Goal: Complete application form: Complete application form

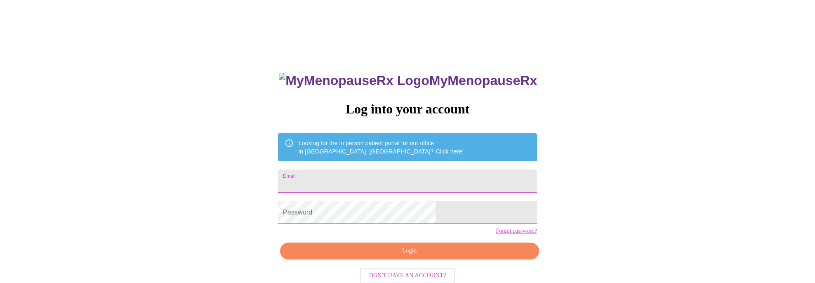
click at [395, 182] on input "Email" at bounding box center [407, 180] width 259 height 23
type input "[PERSON_NAME][EMAIL_ADDRESS][DOMAIN_NAME]"
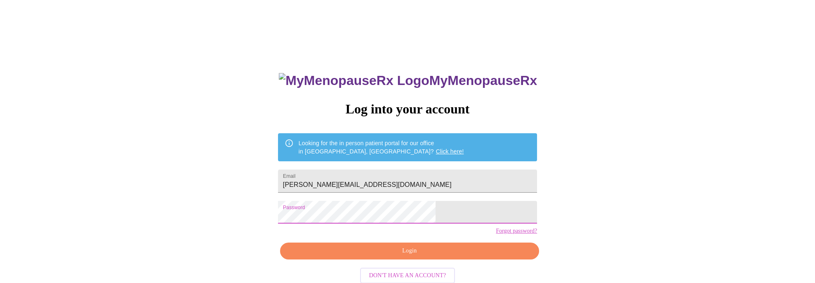
click at [394, 256] on span "Login" at bounding box center [409, 251] width 240 height 10
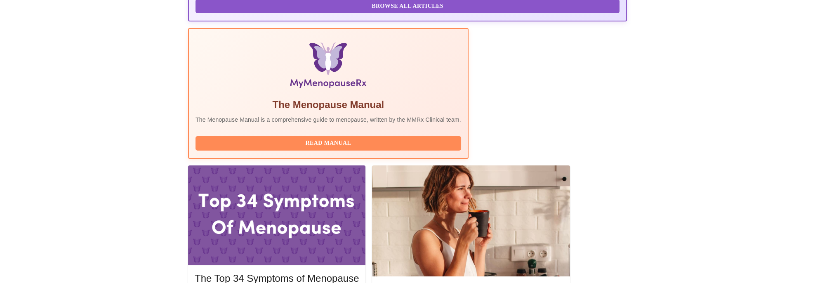
scroll to position [247, 0]
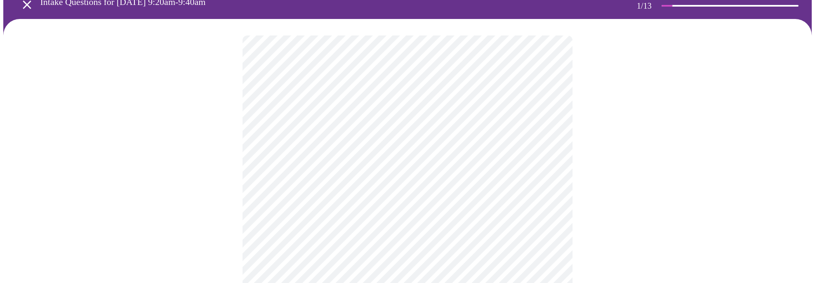
scroll to position [82, 0]
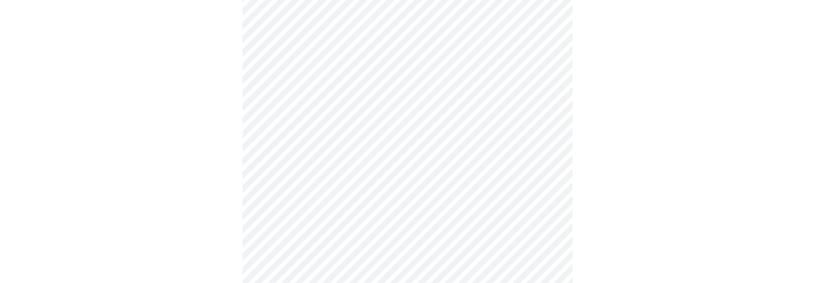
click at [458, 90] on body "MyMenopauseRx Appointments Messaging Labs 1 Uploads Medications Community Refer…" at bounding box center [407, 286] width 808 height 730
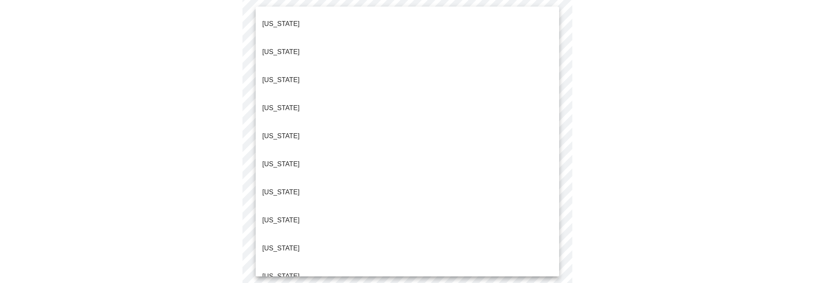
click at [425, 234] on li "[US_STATE]" at bounding box center [408, 248] width 304 height 28
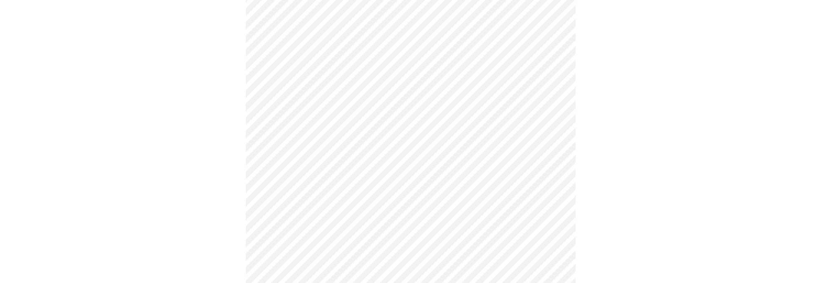
click at [426, 149] on body "MyMenopauseRx Appointments Messaging Labs 1 Uploads Medications Community Refer…" at bounding box center [410, 283] width 814 height 725
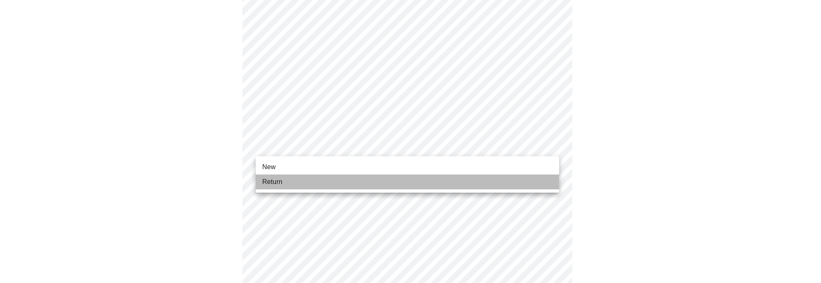
click at [421, 178] on li "Return" at bounding box center [408, 181] width 304 height 15
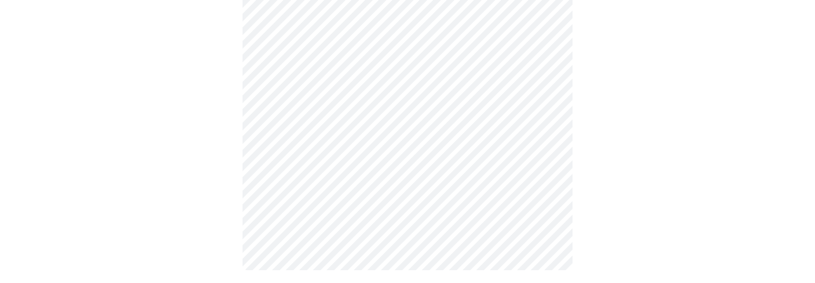
scroll to position [0, 0]
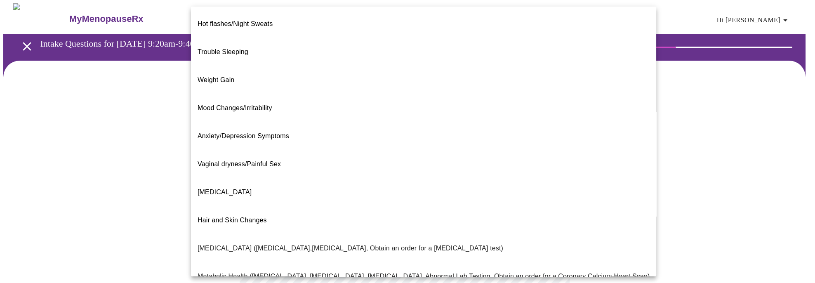
click at [508, 172] on body "MyMenopauseRx Appointments Messaging Labs 1 Uploads Medications Community Refer…" at bounding box center [407, 249] width 808 height 492
click at [492, 50] on li "Trouble Sleeping" at bounding box center [423, 52] width 465 height 28
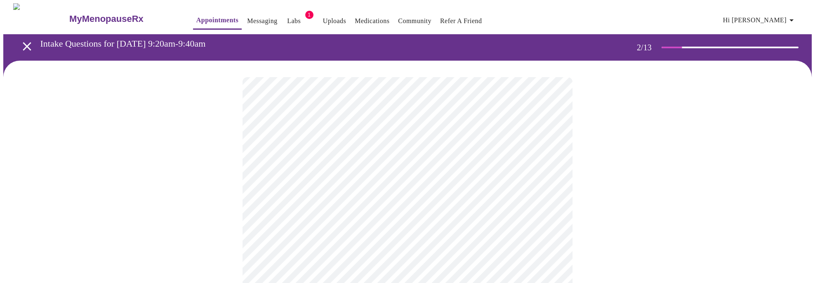
scroll to position [82, 0]
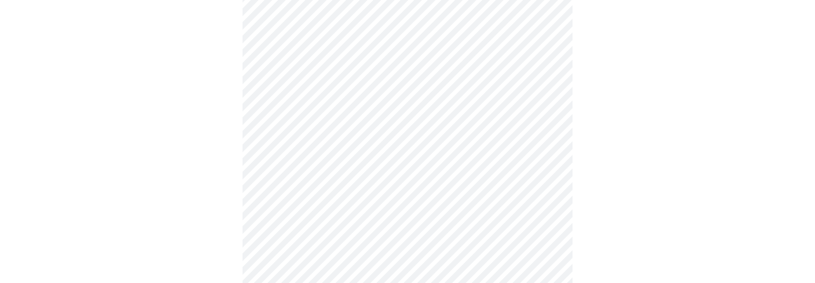
click at [517, 175] on body "MyMenopauseRx Appointments Messaging Labs 1 Uploads Medications Community Refer…" at bounding box center [407, 164] width 808 height 487
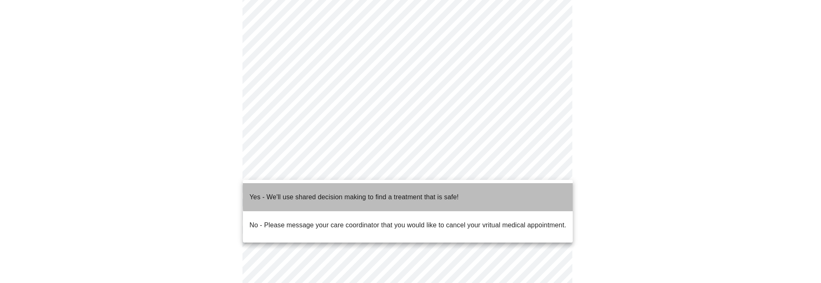
click at [511, 188] on li "Yes - We'll use shared decision making to find a treatment that is safe!" at bounding box center [408, 197] width 330 height 28
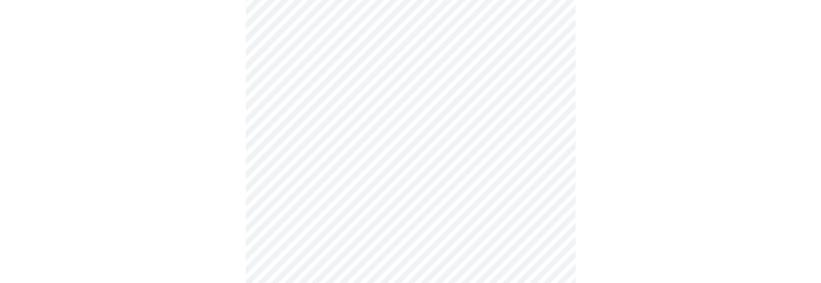
click at [511, 177] on body "MyMenopauseRx Appointments Messaging Labs 1 Uploads Medications Community Refer…" at bounding box center [410, 162] width 814 height 482
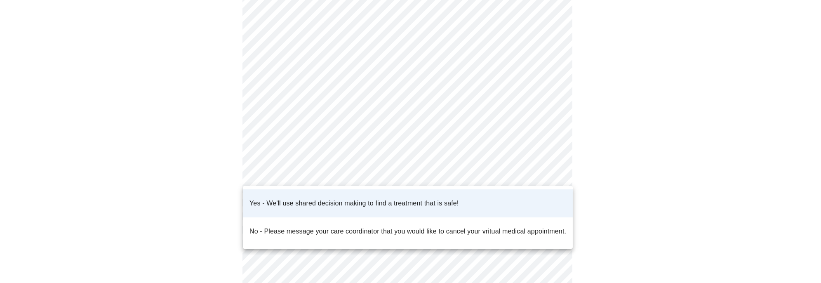
click at [511, 177] on div at bounding box center [410, 141] width 821 height 283
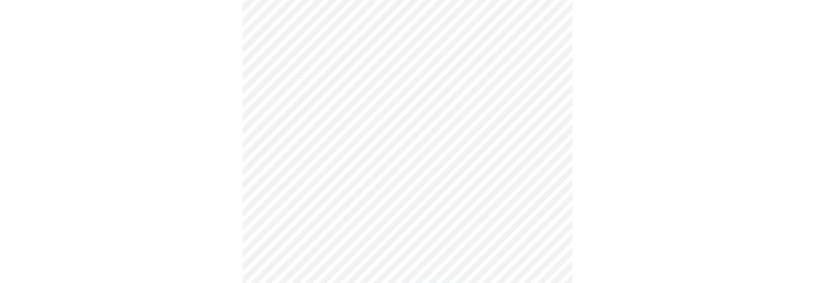
scroll to position [98, 0]
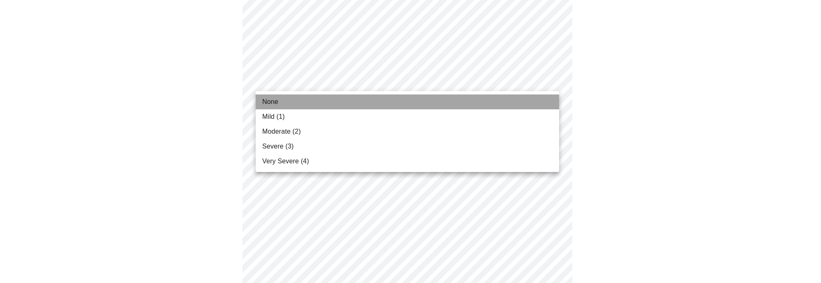
click at [402, 104] on li "None" at bounding box center [408, 101] width 304 height 15
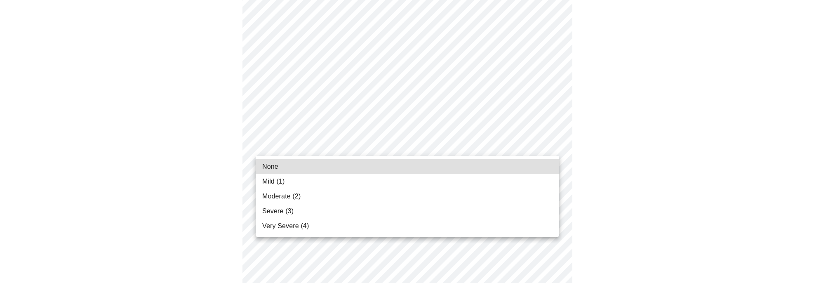
click at [402, 161] on li "None" at bounding box center [408, 166] width 304 height 15
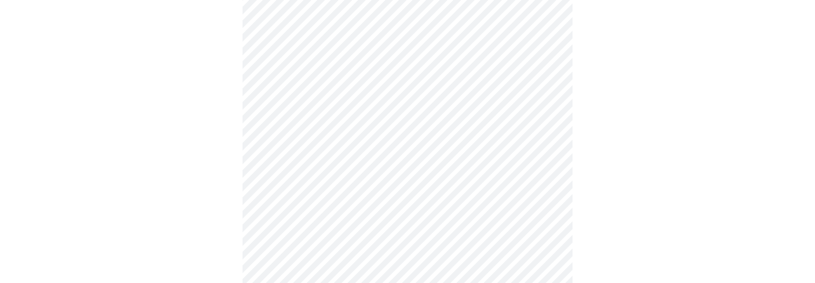
scroll to position [180, 0]
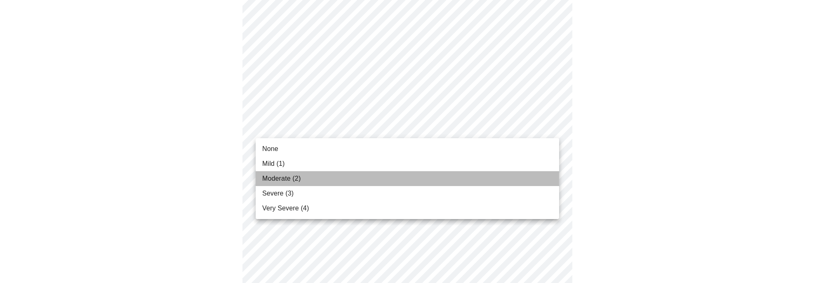
click at [333, 174] on li "Moderate (2)" at bounding box center [408, 178] width 304 height 15
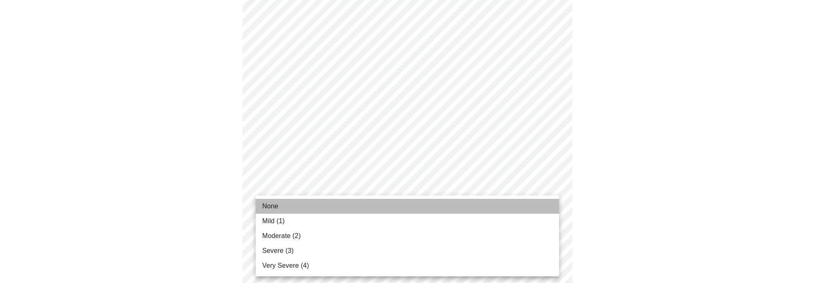
click at [337, 203] on li "None" at bounding box center [408, 206] width 304 height 15
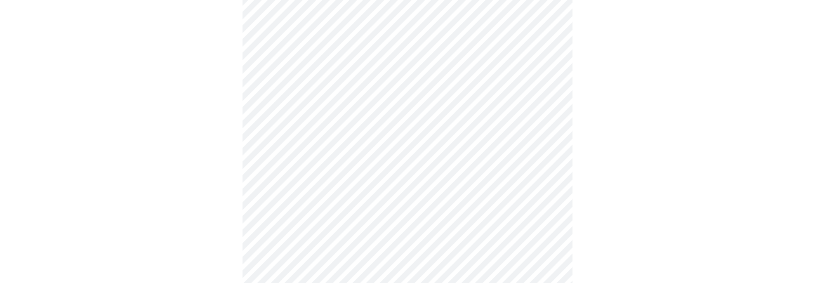
scroll to position [221, 0]
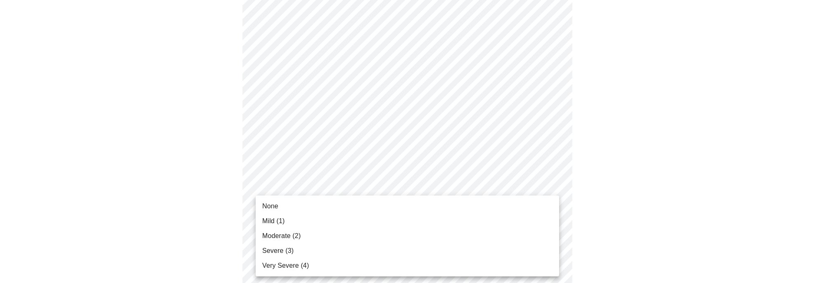
drag, startPoint x: 325, startPoint y: 203, endPoint x: 319, endPoint y: 219, distance: 17.2
click at [319, 219] on ul "None Mild (1) Moderate (2) Severe (3) Very Severe (4)" at bounding box center [408, 235] width 304 height 81
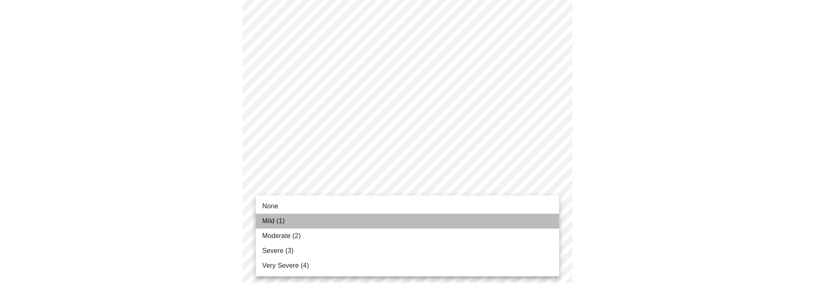
click at [315, 219] on li "Mild (1)" at bounding box center [408, 221] width 304 height 15
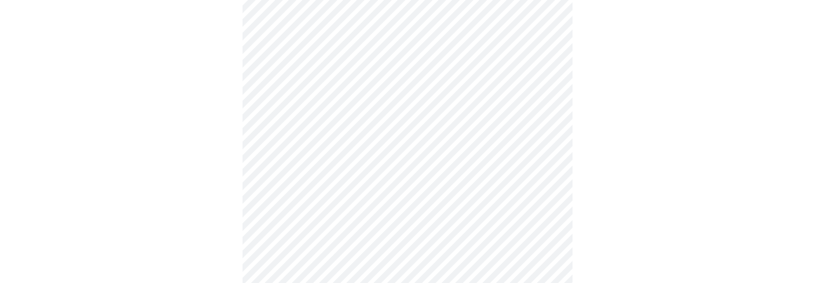
scroll to position [304, 0]
click at [322, 174] on body "MyMenopauseRx Appointments Messaging Labs 1 Uploads Medications Community Refer…" at bounding box center [407, 213] width 808 height 1028
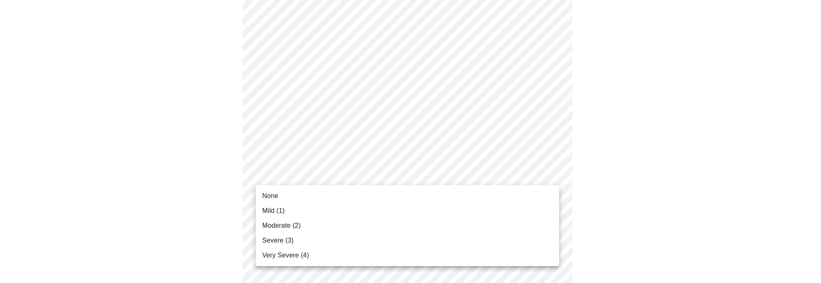
click at [318, 189] on li "None" at bounding box center [408, 195] width 304 height 15
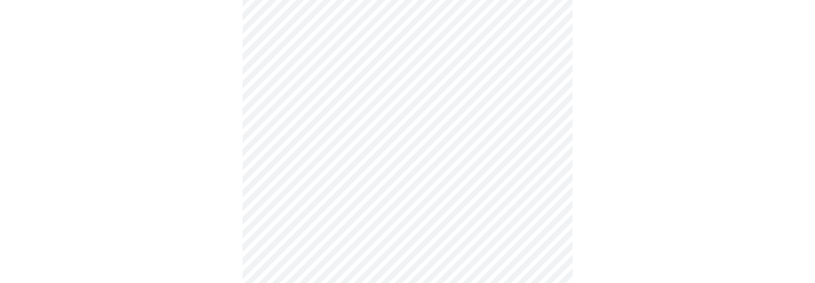
scroll to position [386, 0]
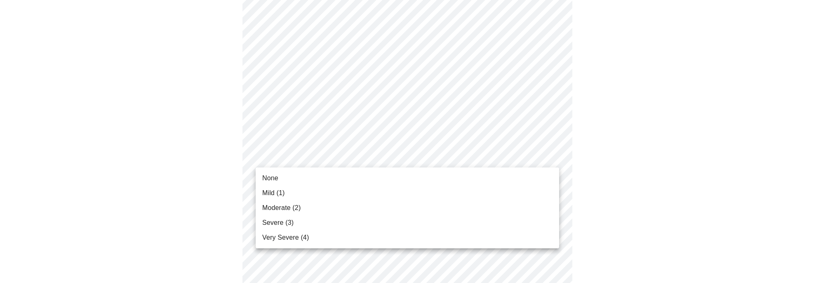
click at [324, 158] on body "MyMenopauseRx Appointments Messaging Labs 1 Uploads Medications Community Refer…" at bounding box center [410, 125] width 814 height 1017
click at [319, 174] on li "None" at bounding box center [408, 178] width 304 height 15
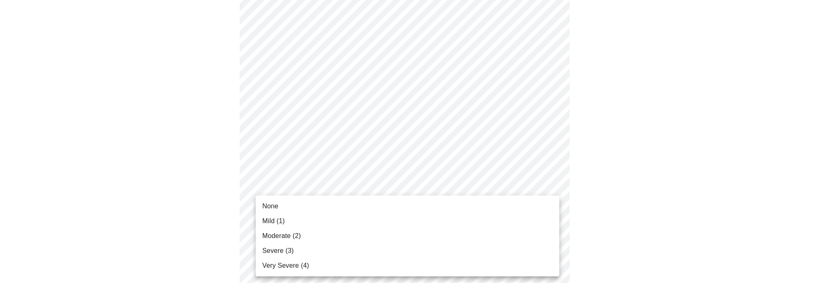
click at [323, 219] on body "MyMenopauseRx Appointments Messaging Labs 1 Uploads Medications Community Refer…" at bounding box center [407, 120] width 808 height 1006
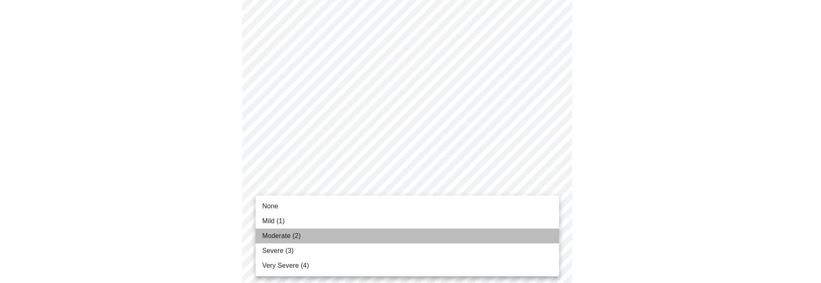
click at [320, 230] on li "Moderate (2)" at bounding box center [408, 235] width 304 height 15
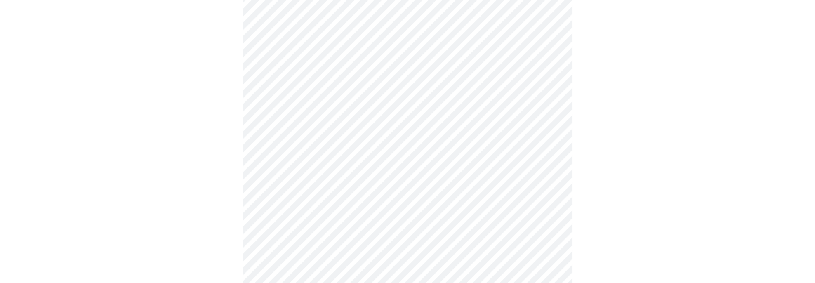
scroll to position [469, 0]
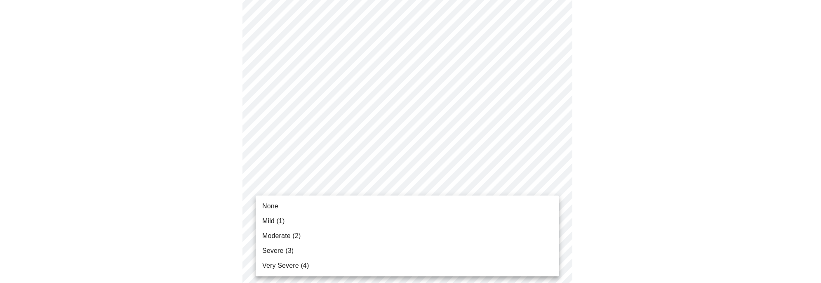
click at [341, 203] on body "MyMenopauseRx Appointments Messaging Labs 1 Uploads Medications Community Refer…" at bounding box center [410, 32] width 814 height 996
click at [316, 202] on li "None" at bounding box center [408, 206] width 304 height 15
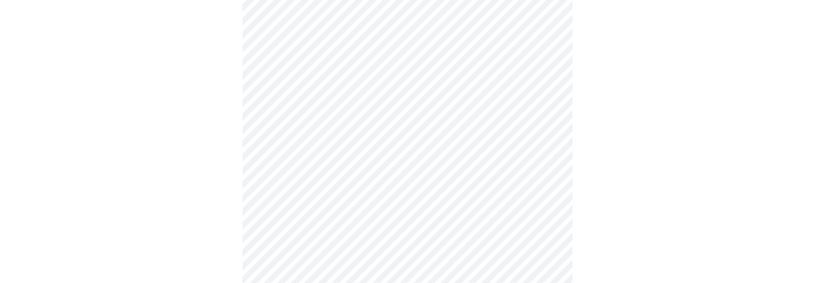
scroll to position [551, 0]
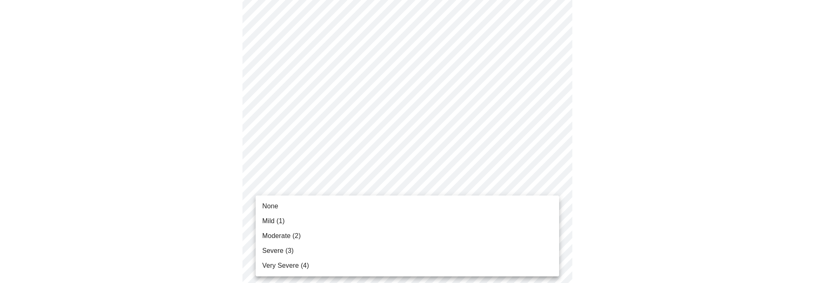
click at [337, 201] on li "None" at bounding box center [408, 206] width 304 height 15
click at [349, 206] on li "None" at bounding box center [408, 206] width 304 height 15
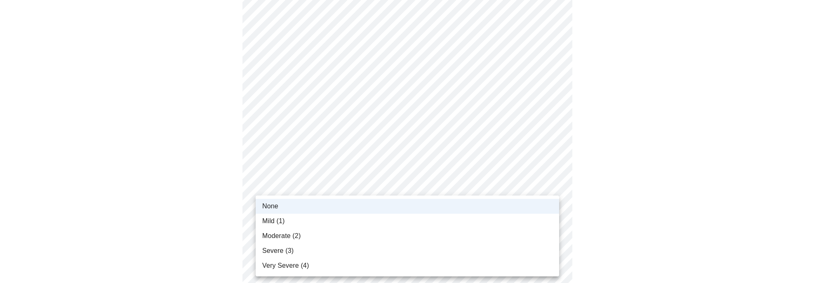
click at [346, 219] on li "Mild (1)" at bounding box center [408, 221] width 304 height 15
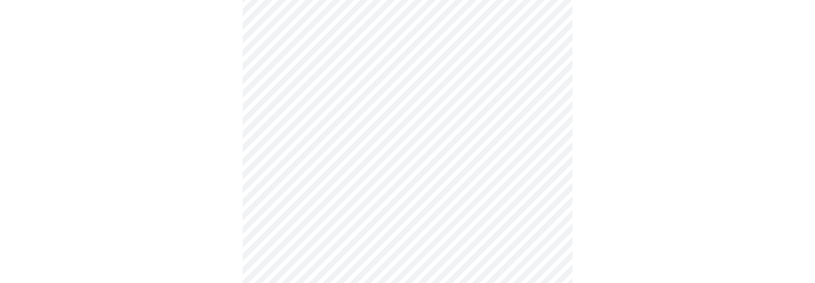
scroll to position [330, 0]
click at [464, 138] on body "MyMenopauseRx Appointments Messaging Labs 1 Uploads Medications Community Refer…" at bounding box center [410, 56] width 814 height 767
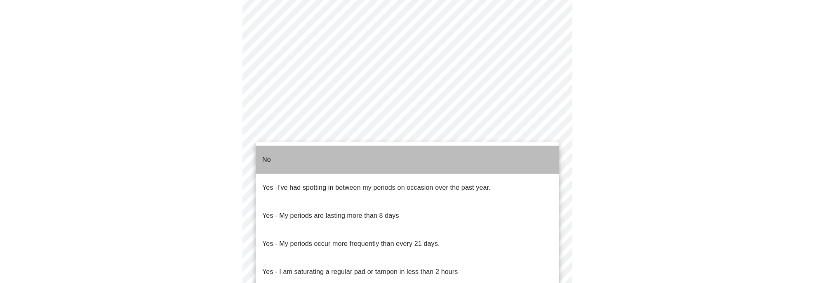
click at [459, 149] on li "No" at bounding box center [408, 160] width 304 height 28
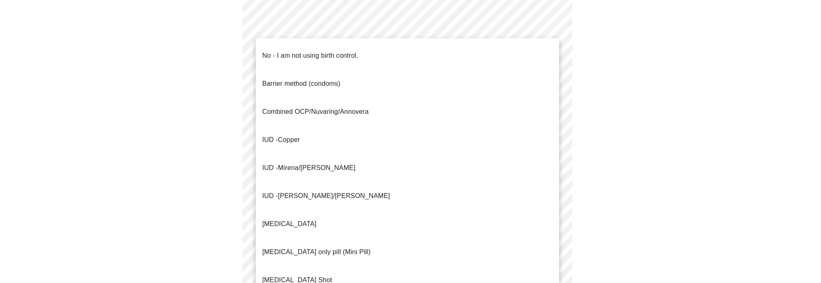
click at [461, 188] on body "MyMenopauseRx Appointments Messaging Labs 1 Uploads Medications Community Refer…" at bounding box center [410, 54] width 814 height 763
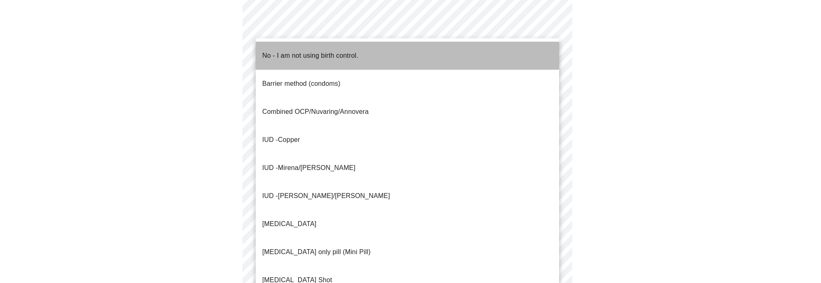
click at [438, 52] on li "No - I am not using birth control." at bounding box center [408, 56] width 304 height 28
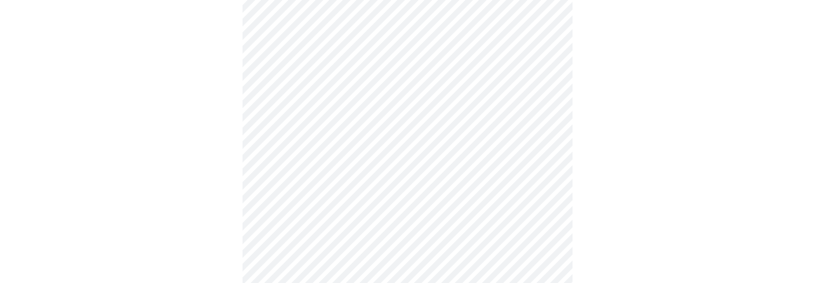
scroll to position [412, 0]
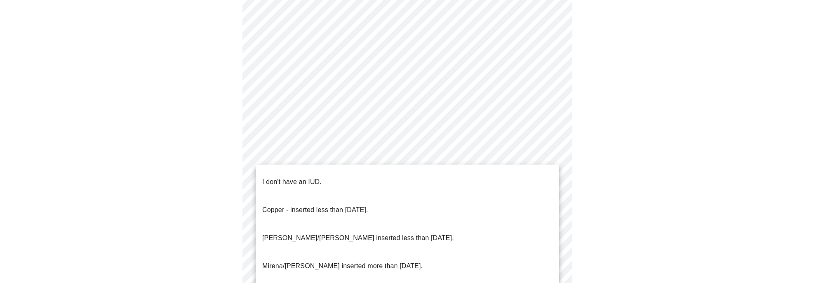
click at [417, 176] on li "I don't have an IUD." at bounding box center [408, 182] width 304 height 28
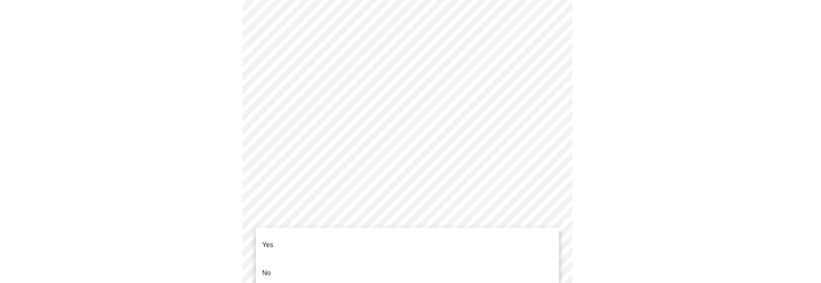
click at [405, 235] on li "Yes" at bounding box center [408, 245] width 304 height 28
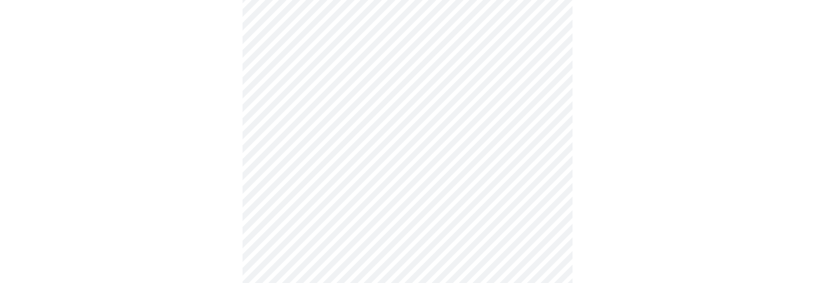
scroll to position [2150, 0]
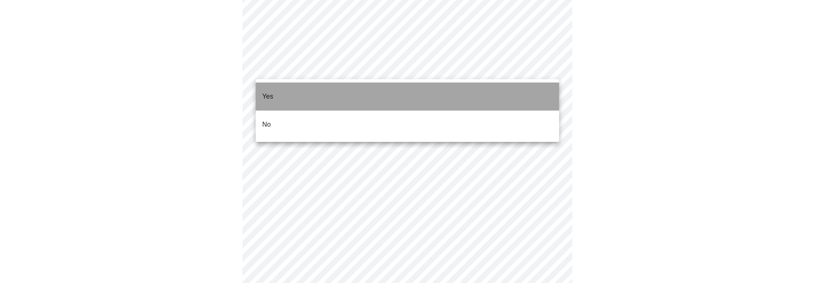
drag, startPoint x: 379, startPoint y: 97, endPoint x: 400, endPoint y: 108, distance: 23.4
click at [379, 97] on li "Yes" at bounding box center [408, 96] width 304 height 28
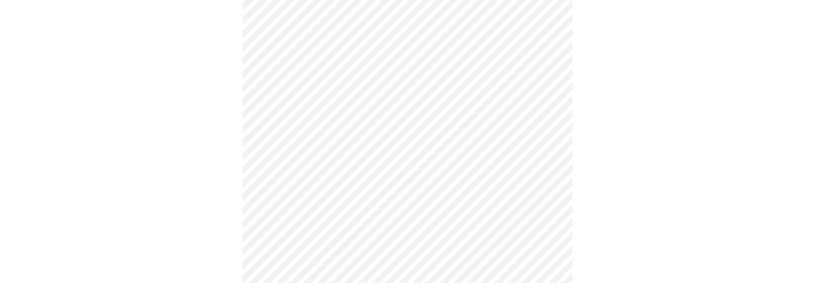
scroll to position [82, 0]
